Goal: Find specific page/section: Find specific page/section

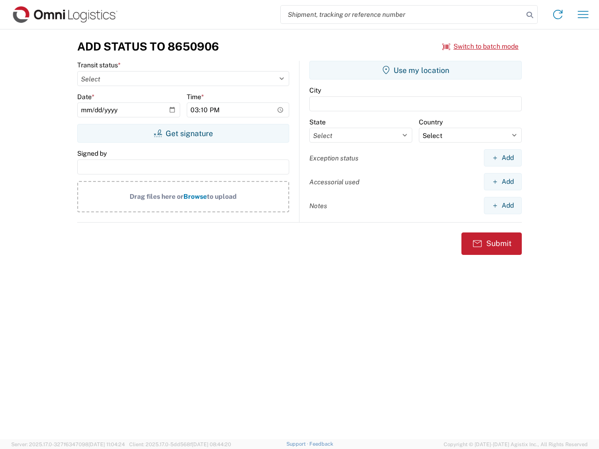
click at [402, 15] on input "search" at bounding box center [402, 15] width 242 height 18
click at [530, 15] on icon at bounding box center [529, 14] width 13 height 13
click at [558, 15] on icon at bounding box center [557, 14] width 15 height 15
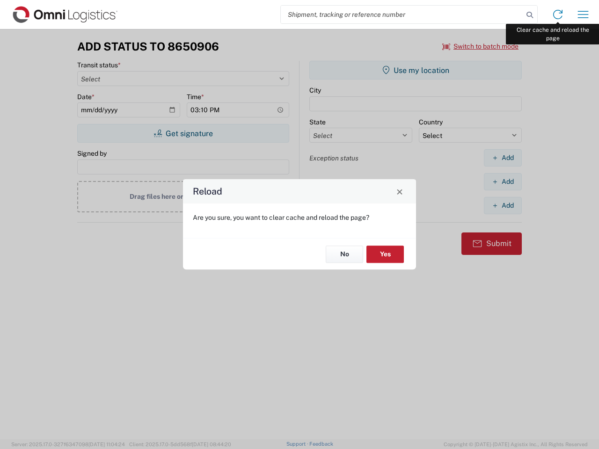
click at [583, 15] on div "Reload Are you sure, you want to clear cache and reload the page? No Yes" at bounding box center [299, 224] width 599 height 449
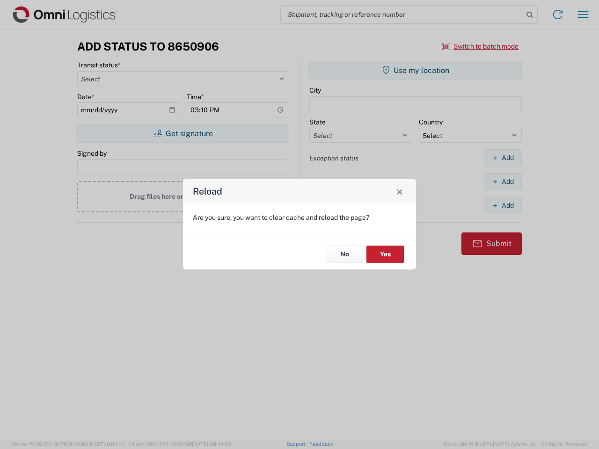
click at [480, 46] on div "Reload Are you sure, you want to clear cache and reload the page? No Yes" at bounding box center [299, 224] width 599 height 449
click at [183, 133] on div "Reload Are you sure, you want to clear cache and reload the page? No Yes" at bounding box center [299, 224] width 599 height 449
click at [415, 70] on div "Reload Are you sure, you want to clear cache and reload the page? No Yes" at bounding box center [299, 224] width 599 height 449
click at [502, 158] on div "Reload Are you sure, you want to clear cache and reload the page? No Yes" at bounding box center [299, 224] width 599 height 449
click at [502, 182] on div "Reload Are you sure, you want to clear cache and reload the page? No Yes" at bounding box center [299, 224] width 599 height 449
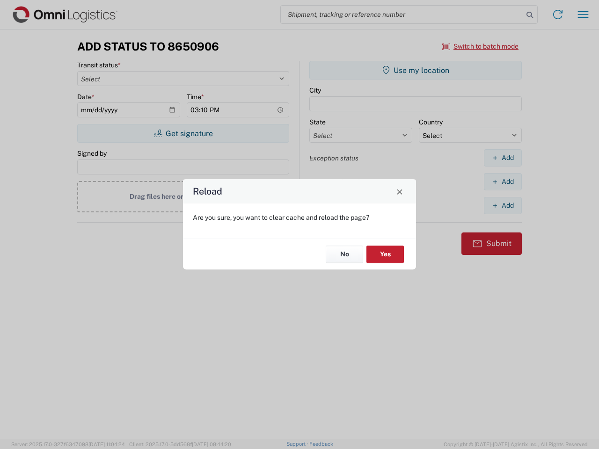
click at [502, 205] on div "Reload Are you sure, you want to clear cache and reload the page? No Yes" at bounding box center [299, 224] width 599 height 449
